Goal: Task Accomplishment & Management: Use online tool/utility

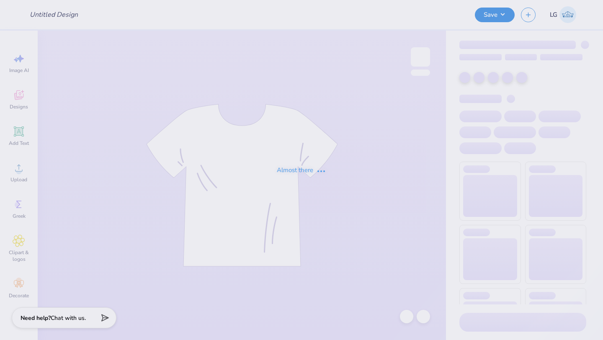
type input "Fall Merch"
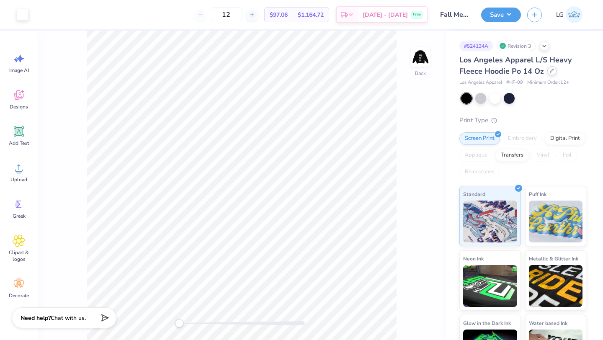
click at [550, 71] on icon at bounding box center [552, 71] width 4 height 4
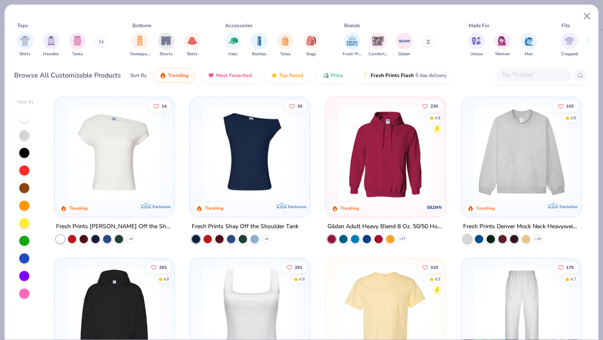
click at [510, 75] on input "text" at bounding box center [533, 75] width 64 height 10
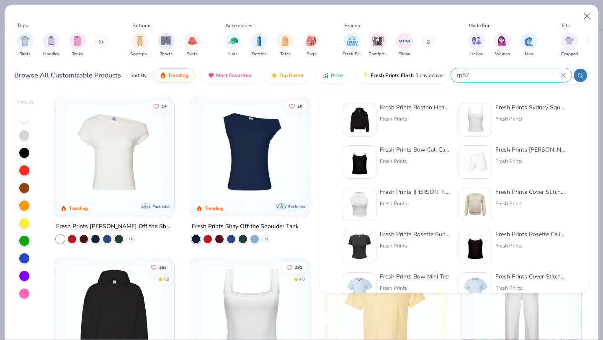
type input "fp87"
click at [368, 113] on img at bounding box center [360, 120] width 26 height 26
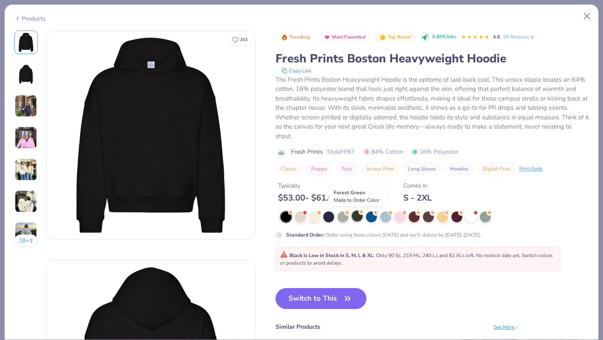
click at [354, 216] on div at bounding box center [357, 216] width 11 height 11
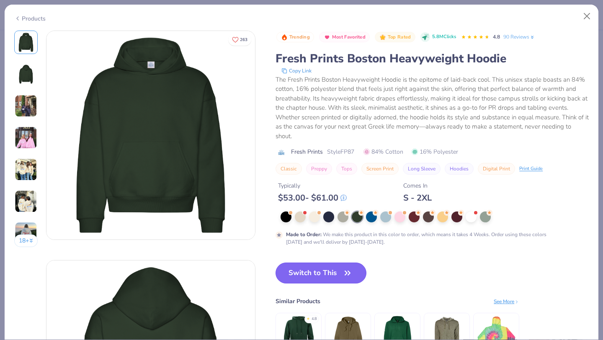
click at [304, 278] on button "Switch to This" at bounding box center [321, 273] width 91 height 21
type input "50"
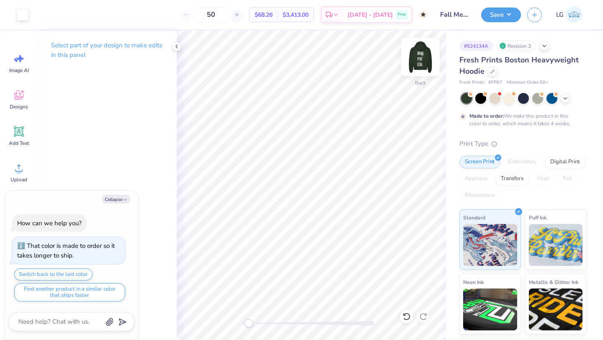
click at [418, 62] on img at bounding box center [420, 56] width 33 height 33
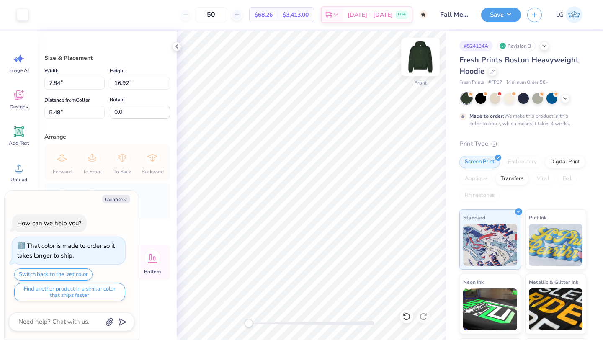
type textarea "x"
type input "7.64"
type input "16.50"
type input "5.49"
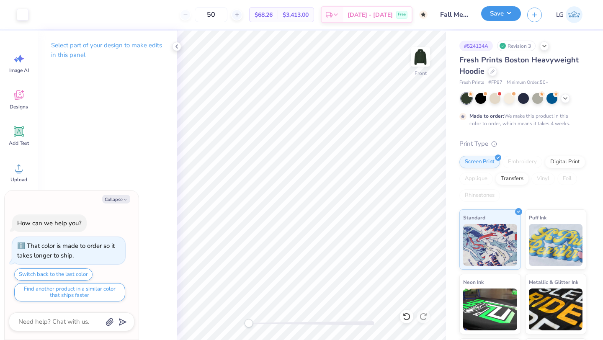
click at [495, 14] on button "Save" at bounding box center [501, 13] width 40 height 15
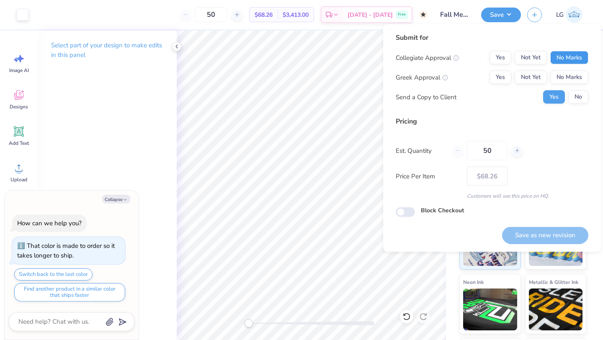
click at [554, 54] on button "No Marks" at bounding box center [569, 57] width 38 height 13
click at [571, 73] on button "No Marks" at bounding box center [569, 77] width 38 height 13
click at [576, 104] on div "Submit for Collegiate Approval Yes Not Yet No Marks Greek Approval Yes Not Yet …" at bounding box center [492, 71] width 193 height 77
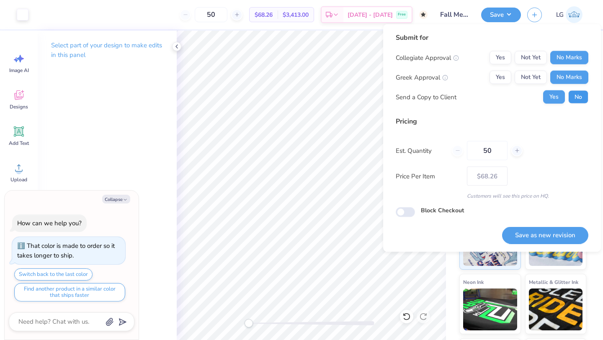
click at [576, 98] on button "No" at bounding box center [578, 96] width 20 height 13
click at [535, 234] on button "Save as new revision" at bounding box center [545, 235] width 86 height 17
type textarea "x"
type input "– –"
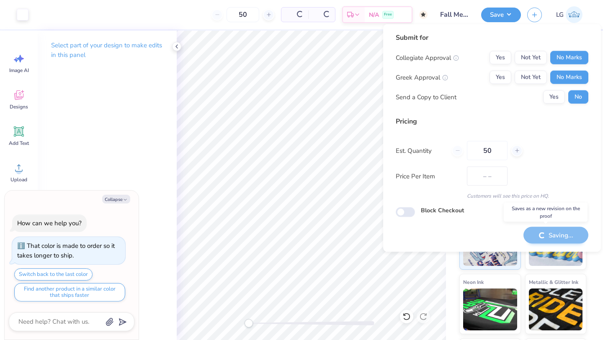
type textarea "x"
type input "$68.26"
type textarea "x"
checkbox input "true"
type textarea "x"
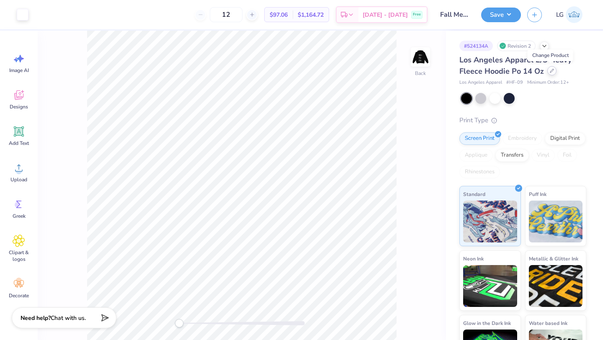
click at [550, 70] on icon at bounding box center [552, 71] width 4 height 4
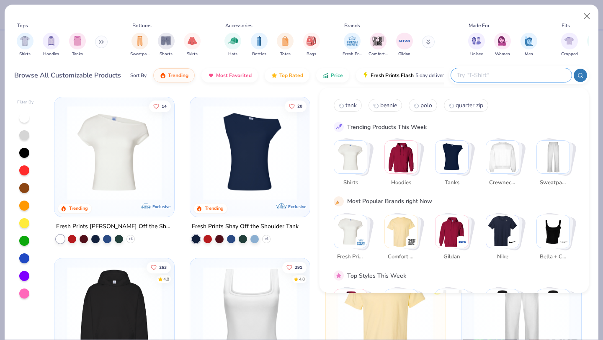
click at [518, 77] on input "text" at bounding box center [511, 75] width 110 height 10
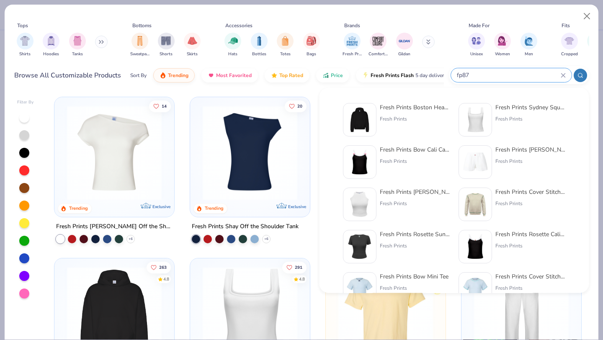
type input "fp87"
click at [400, 108] on div "Fresh Prints Boston Heavyweight Hoodie" at bounding box center [415, 107] width 70 height 9
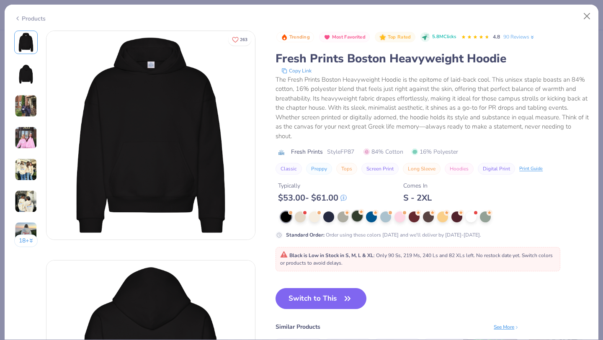
click at [357, 215] on div at bounding box center [357, 216] width 11 height 11
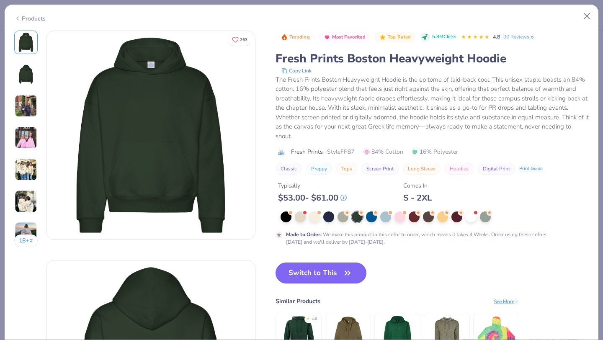
click at [309, 270] on button "Switch to This" at bounding box center [321, 273] width 91 height 21
type input "50"
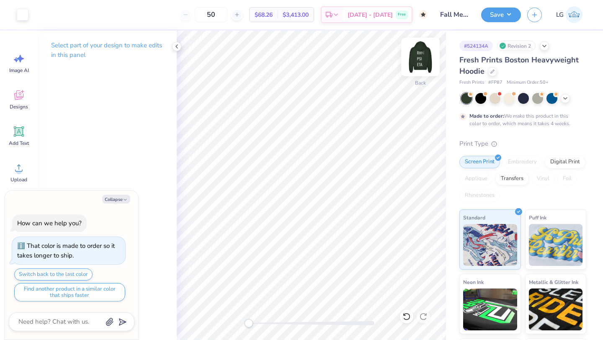
click at [421, 63] on img at bounding box center [420, 56] width 33 height 33
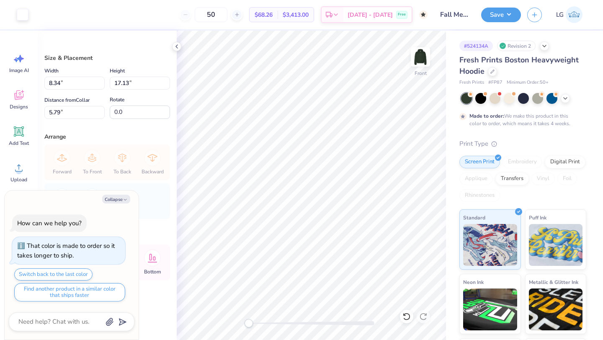
type textarea "x"
type input "8.16"
type input "16.75"
type input "5.84"
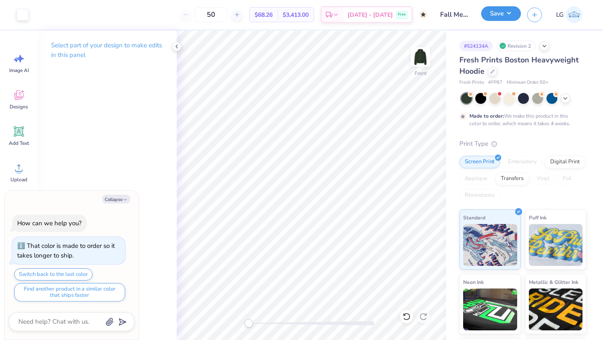
click at [492, 13] on button "Save" at bounding box center [501, 13] width 40 height 15
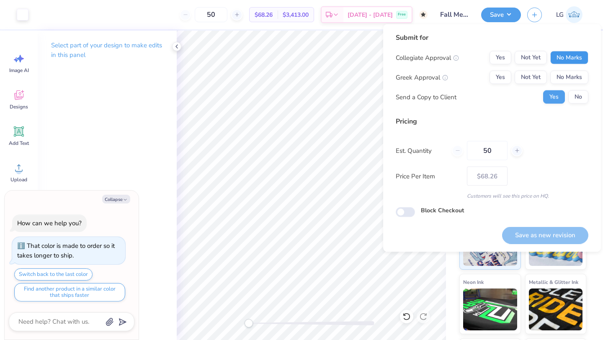
click at [569, 57] on button "No Marks" at bounding box center [569, 57] width 38 height 13
click at [566, 79] on button "No Marks" at bounding box center [569, 77] width 38 height 13
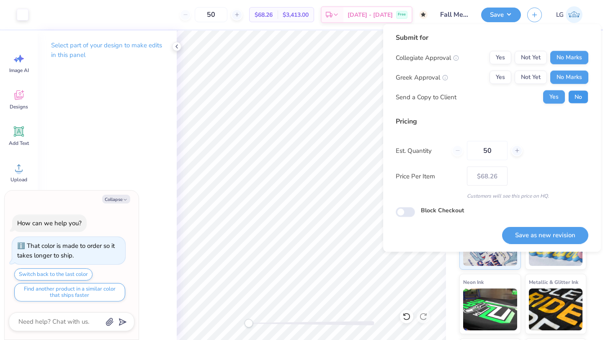
click at [571, 93] on button "No" at bounding box center [578, 96] width 20 height 13
click at [525, 232] on button "Save as new revision" at bounding box center [545, 235] width 86 height 17
type textarea "x"
type input "– –"
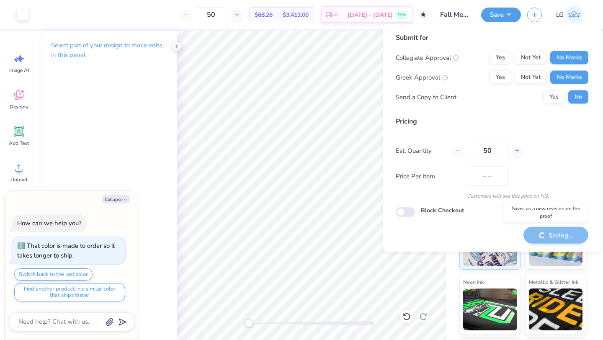
type textarea "x"
type input "$68.26"
type textarea "x"
checkbox input "true"
type textarea "x"
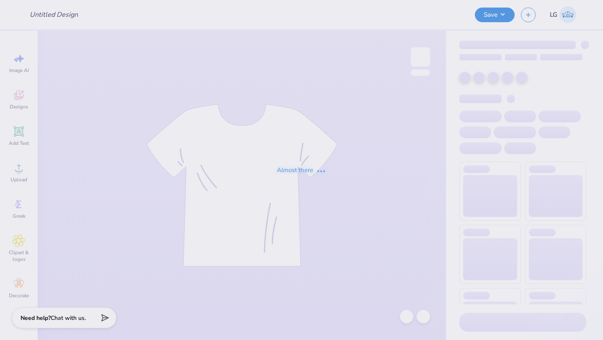
type input "ASK"
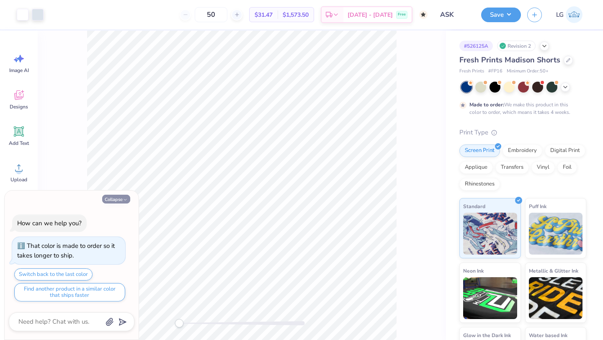
click at [121, 200] on button "Collapse" at bounding box center [116, 199] width 28 height 9
type textarea "x"
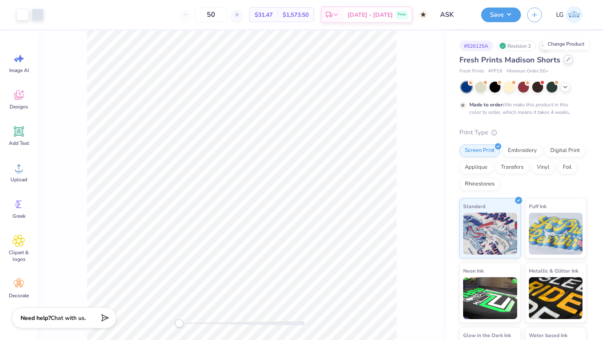
click at [568, 62] on div at bounding box center [568, 59] width 9 height 9
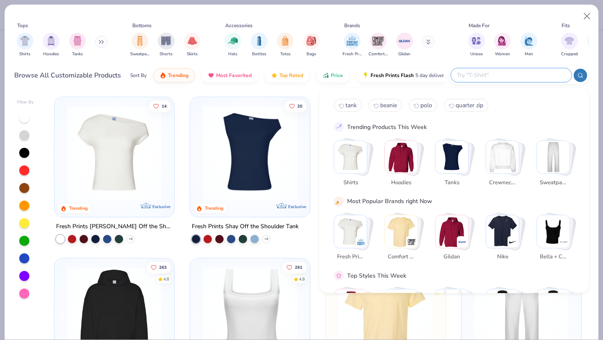
click at [525, 75] on input "text" at bounding box center [511, 75] width 110 height 10
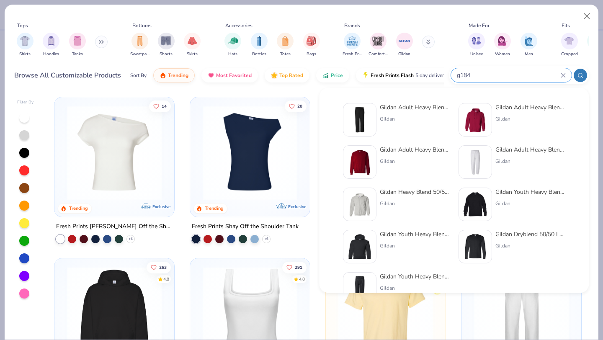
type input "g184"
click at [383, 124] on div "Gildan Adult Heavy Blend™ Adult 50/50 Open-Bottom Sweatpant Gildan" at bounding box center [415, 119] width 70 height 33
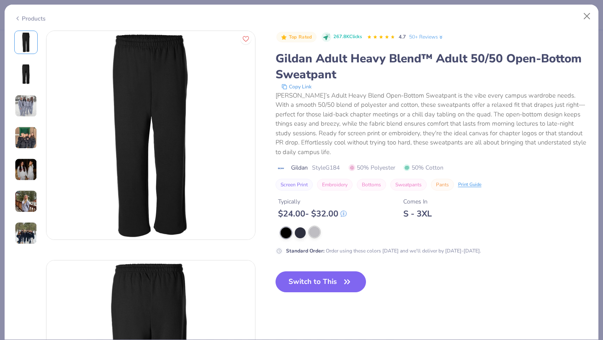
click at [319, 230] on div at bounding box center [314, 232] width 11 height 11
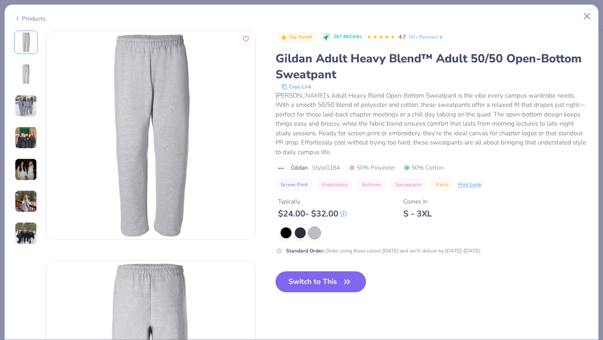
click at [311, 276] on button "Switch to This" at bounding box center [321, 281] width 91 height 21
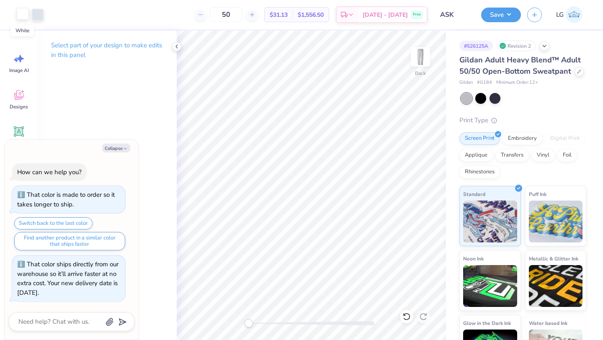
click at [22, 14] on div at bounding box center [23, 14] width 12 height 12
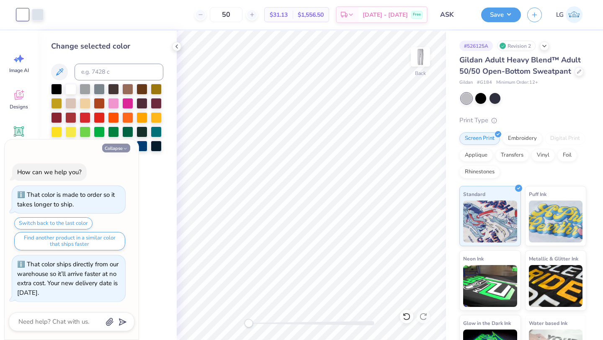
click at [127, 150] on icon "button" at bounding box center [125, 148] width 5 height 5
type textarea "x"
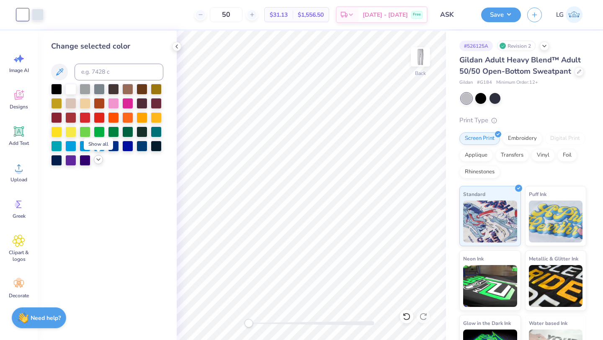
click at [98, 159] on icon at bounding box center [98, 159] width 7 height 7
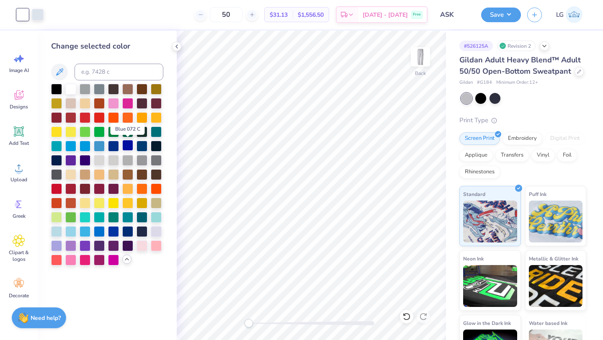
click at [129, 146] on div at bounding box center [127, 145] width 11 height 11
click at [141, 145] on div at bounding box center [141, 145] width 11 height 11
click at [493, 15] on button "Save" at bounding box center [501, 13] width 40 height 15
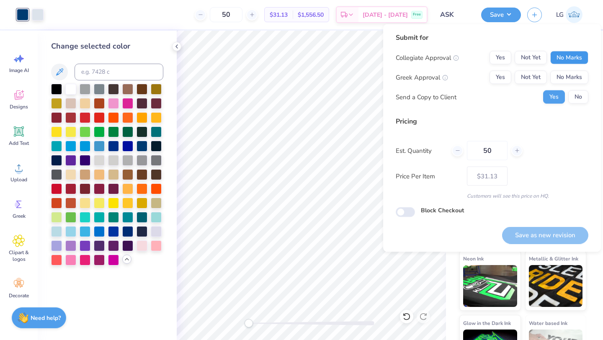
click at [560, 51] on button "No Marks" at bounding box center [569, 57] width 38 height 13
click at [564, 73] on button "No Marks" at bounding box center [569, 77] width 38 height 13
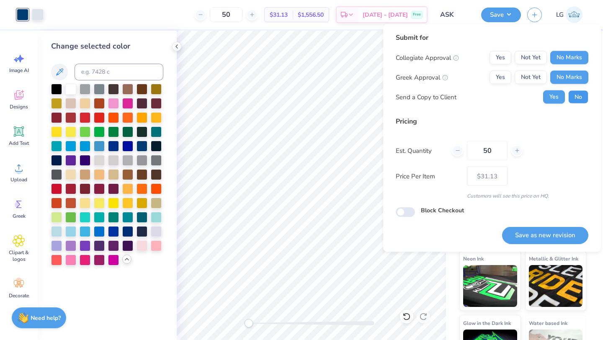
click at [570, 94] on button "No" at bounding box center [578, 96] width 20 height 13
click at [543, 235] on button "Save as new revision" at bounding box center [545, 235] width 86 height 17
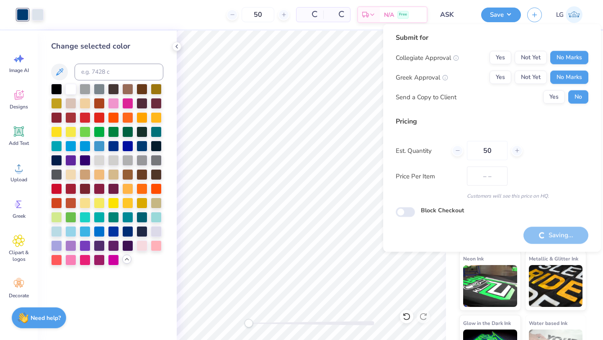
type input "$31.13"
